Goal: Task Accomplishment & Management: Manage account settings

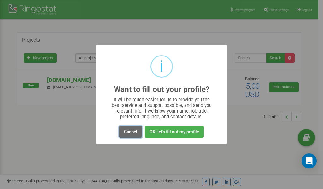
click at [128, 133] on button "Cancel" at bounding box center [130, 132] width 23 height 12
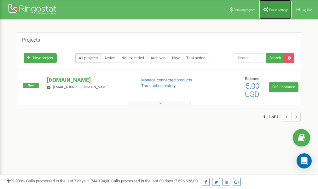
click at [279, 11] on span "Profile settings" at bounding box center [278, 9] width 19 height 3
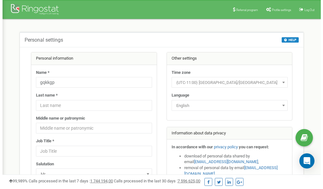
scroll to position [32, 0]
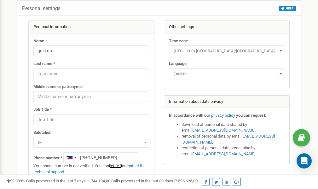
click at [119, 166] on link "verify it" at bounding box center [115, 165] width 13 height 5
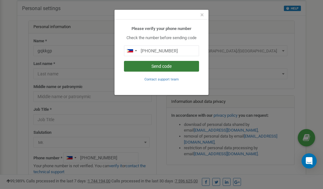
click at [155, 66] on button "Send code" at bounding box center [161, 66] width 75 height 11
